Goal: Task Accomplishment & Management: Manage account settings

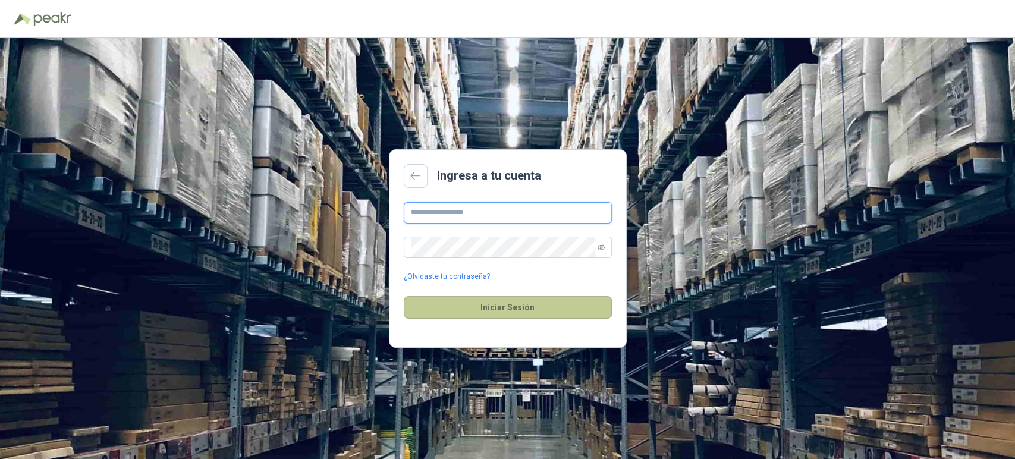
type input "**********"
click at [477, 303] on button "Iniciar Sesión" at bounding box center [508, 307] width 208 height 23
click at [404, 296] on button "Iniciar Sesión" at bounding box center [508, 307] width 208 height 23
click at [451, 304] on button "Iniciar Sesión" at bounding box center [508, 307] width 208 height 23
click at [603, 250] on icon "eye-invisible" at bounding box center [601, 247] width 7 height 7
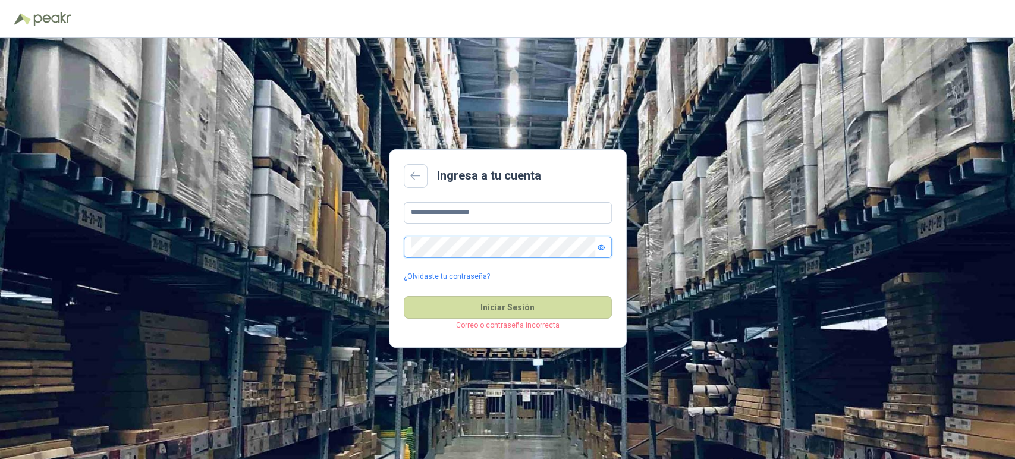
click at [404, 296] on button "Iniciar Sesión" at bounding box center [508, 307] width 208 height 23
